Goal: Find specific page/section: Find specific page/section

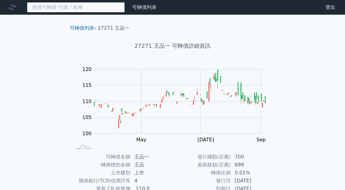
click at [61, 4] on input at bounding box center [76, 7] width 98 height 10
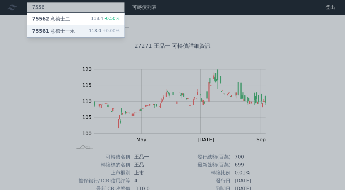
type input "7556"
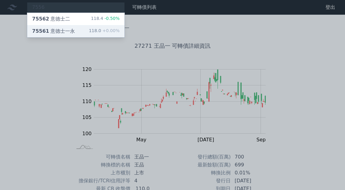
click at [76, 30] on div "75561 意德士一永 118.0 +0.00%" at bounding box center [75, 31] width 97 height 12
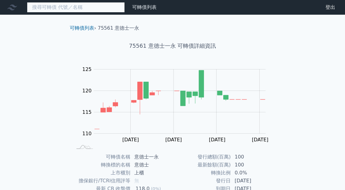
click at [46, 7] on input at bounding box center [76, 7] width 98 height 10
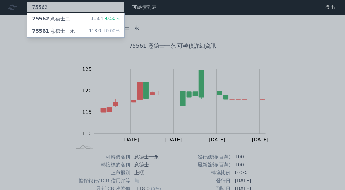
type input "75562"
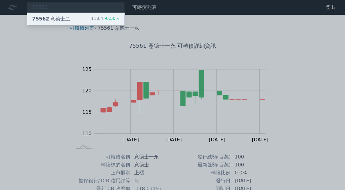
click at [71, 20] on div "75562 意德士二 118.4 -0.50%" at bounding box center [75, 19] width 97 height 12
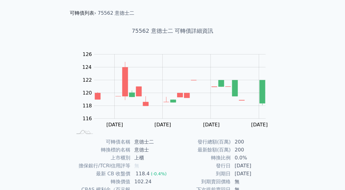
scroll to position [92, 0]
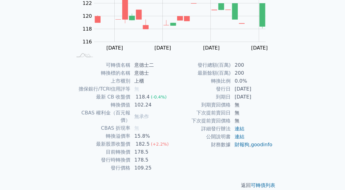
click at [187, 182] on p "返回 可轉債列表" at bounding box center [172, 185] width 215 height 7
